Goal: Task Accomplishment & Management: Use online tool/utility

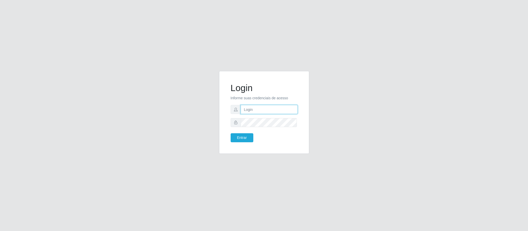
click at [258, 108] on input "text" at bounding box center [269, 109] width 57 height 9
type input "[EMAIL_ADDRESS][DOMAIN_NAME]"
click at [240, 138] on button "Entrar" at bounding box center [242, 138] width 23 height 9
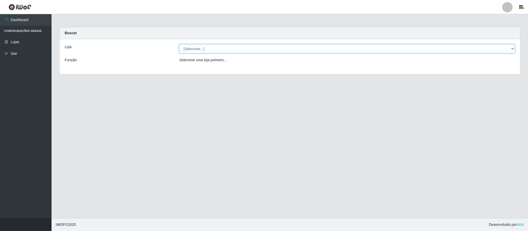
click at [500, 52] on select "[Selecione...] Queiroz Atacadão - Coophab" at bounding box center [347, 48] width 336 height 9
select select "463"
click at [179, 44] on select "[Selecione...] Queiroz Atacadão - Coophab" at bounding box center [347, 48] width 336 height 9
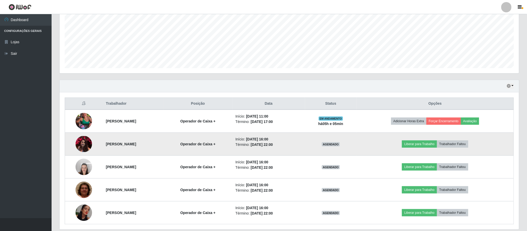
scroll to position [136, 0]
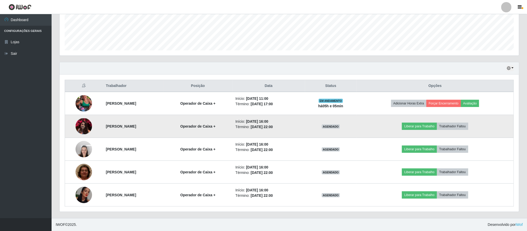
click at [80, 123] on img at bounding box center [84, 127] width 16 height 16
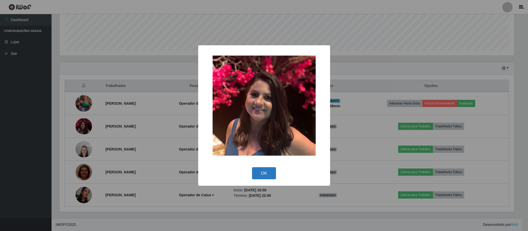
click at [266, 172] on button "OK" at bounding box center [264, 174] width 24 height 12
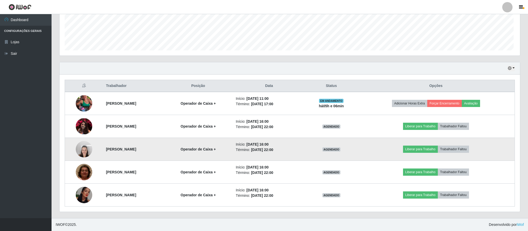
scroll to position [107, 459]
click at [423, 149] on button "Liberar para Trabalho" at bounding box center [419, 149] width 35 height 7
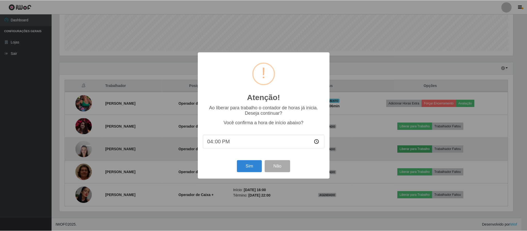
scroll to position [107, 455]
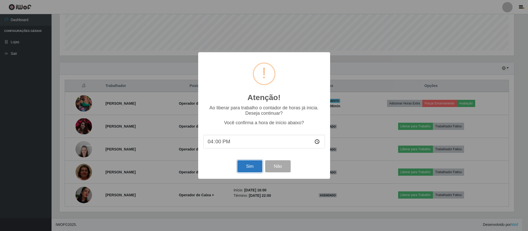
click at [247, 167] on button "Sim" at bounding box center [249, 167] width 25 height 12
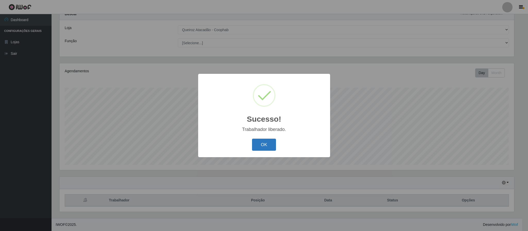
click at [268, 148] on button "OK" at bounding box center [264, 145] width 24 height 12
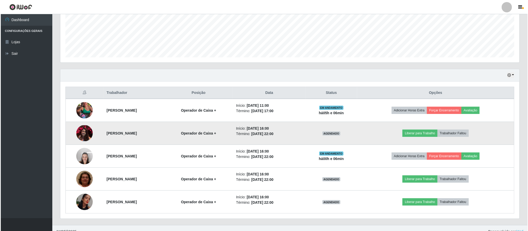
scroll to position [136, 0]
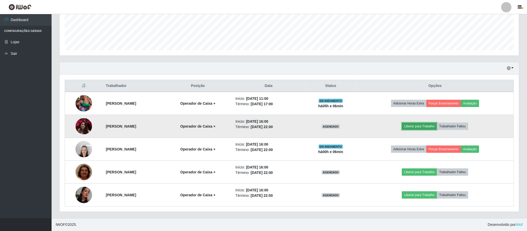
click at [426, 127] on button "Liberar para Trabalho" at bounding box center [419, 126] width 35 height 7
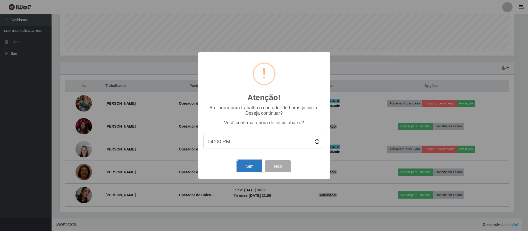
click at [251, 168] on button "Sim" at bounding box center [249, 167] width 25 height 12
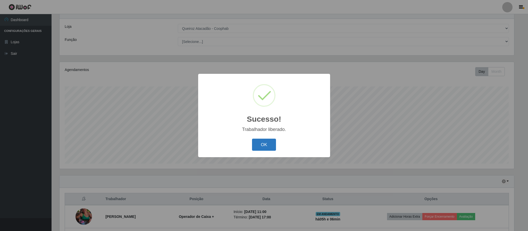
click at [273, 148] on button "OK" at bounding box center [264, 145] width 24 height 12
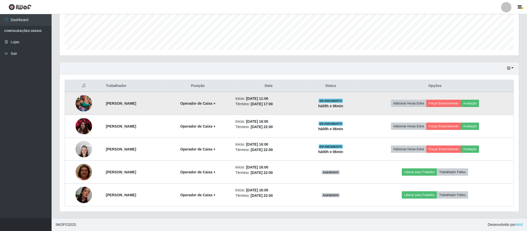
scroll to position [136, 0]
